Goal: Task Accomplishment & Management: Use online tool/utility

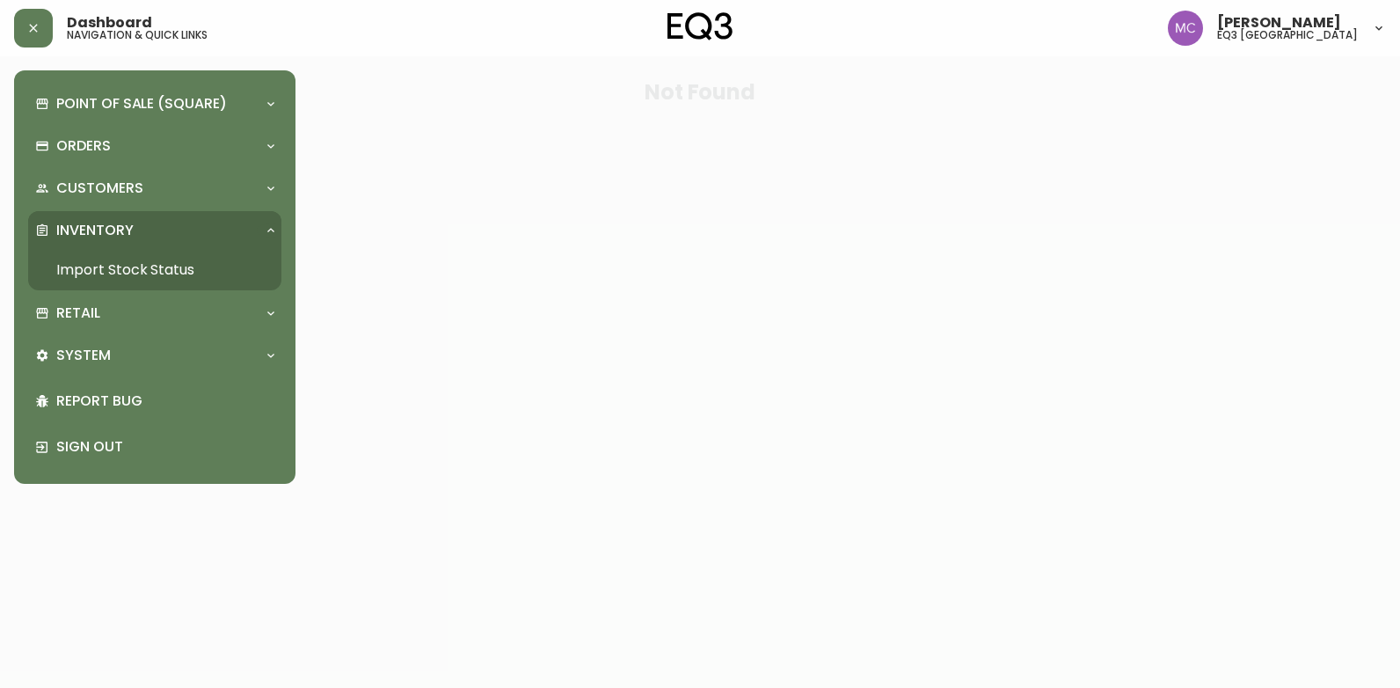
click at [123, 266] on link "Import Stock Status" at bounding box center [154, 270] width 253 height 40
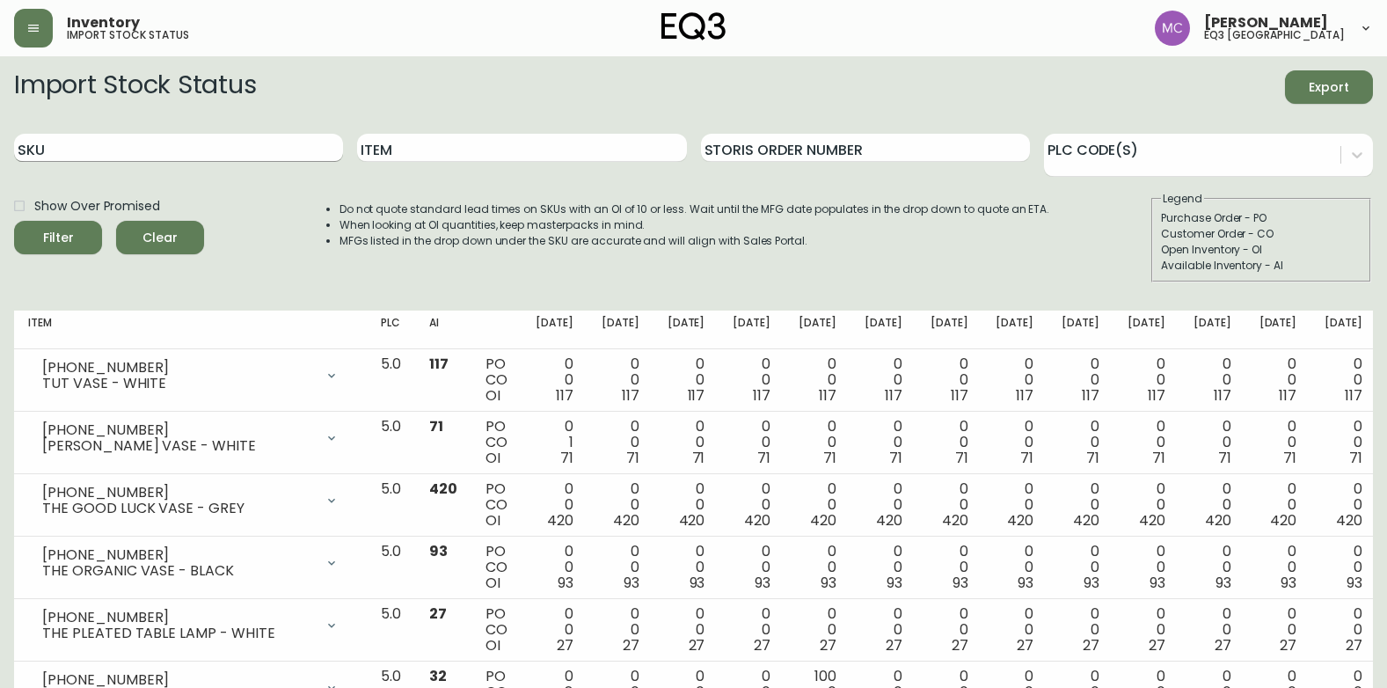
click at [217, 148] on input "SKU" at bounding box center [178, 148] width 329 height 28
paste input "[PHONE_NUMBER]"
click at [14, 221] on button "Filter" at bounding box center [58, 237] width 88 height 33
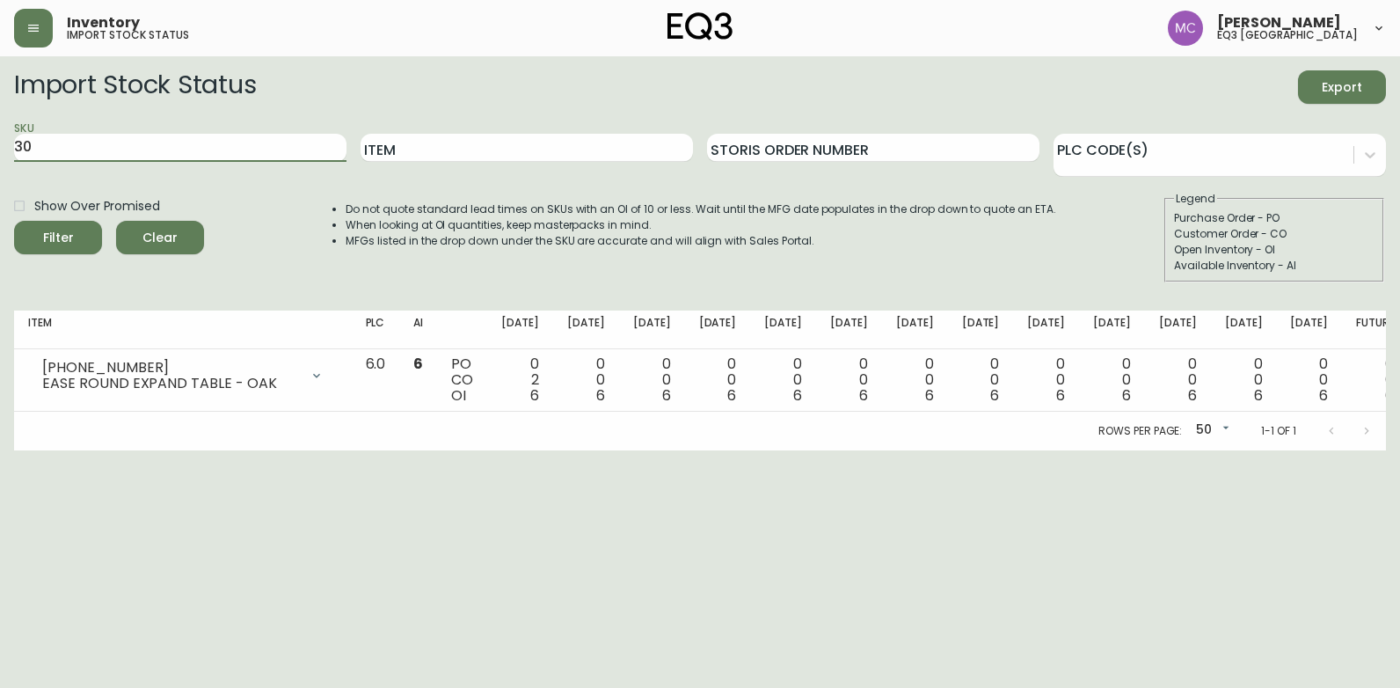
type input "3"
click at [418, 152] on input "Item" at bounding box center [527, 148] width 332 height 28
type input "[PERSON_NAME]"
click at [14, 221] on button "Filter" at bounding box center [58, 237] width 88 height 33
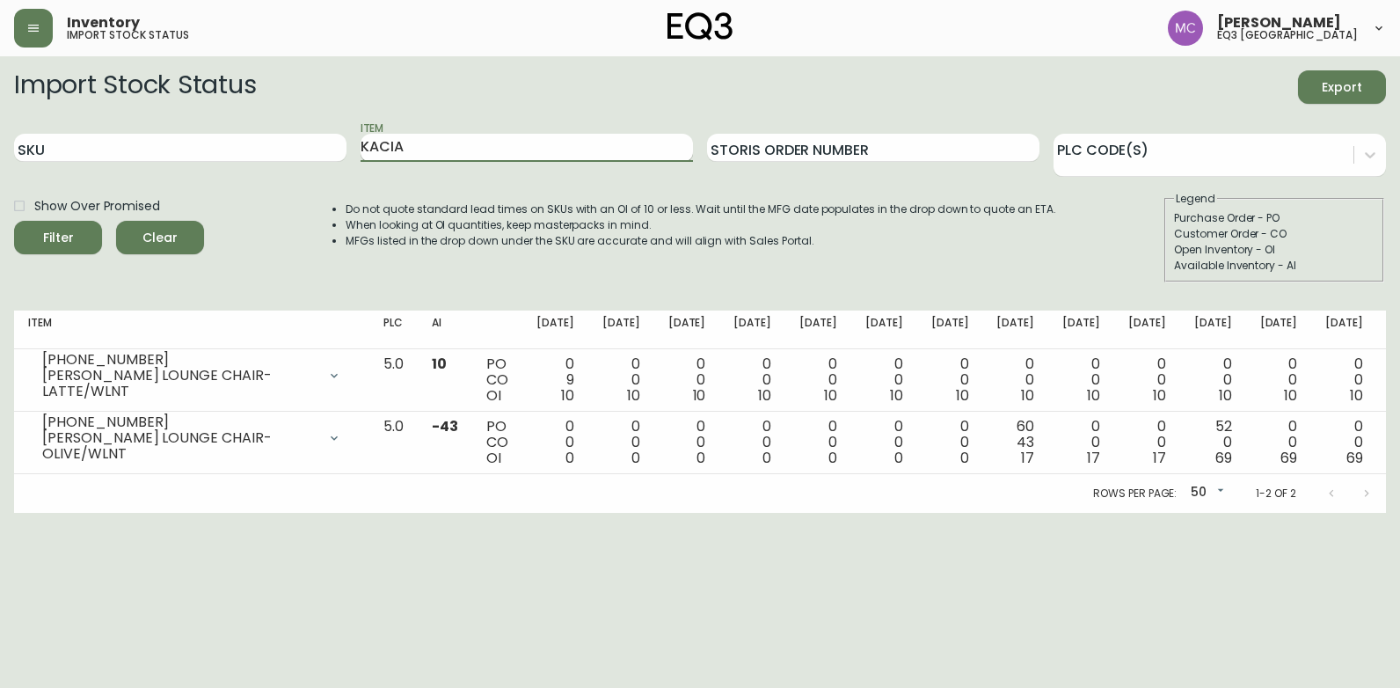
type input "KACIA"
click at [14, 221] on button "Filter" at bounding box center [58, 237] width 88 height 33
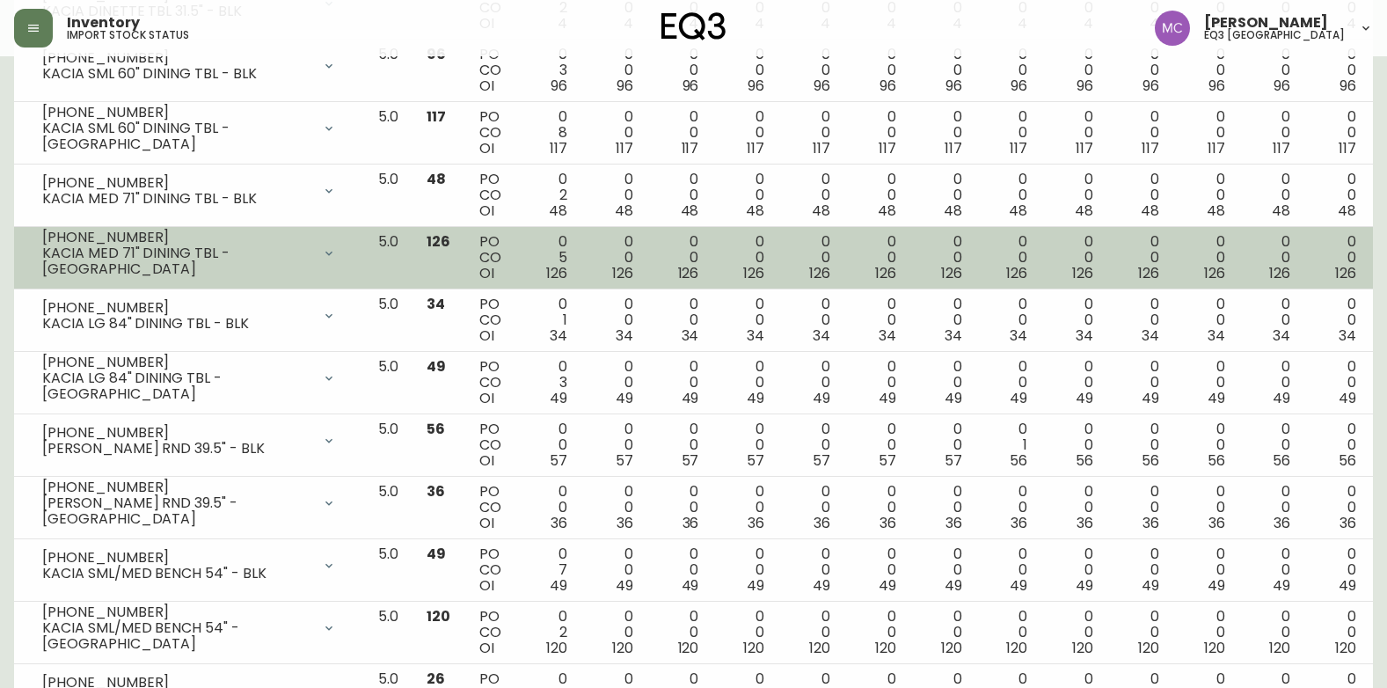
scroll to position [1055, 0]
